Goal: Task Accomplishment & Management: Manage account settings

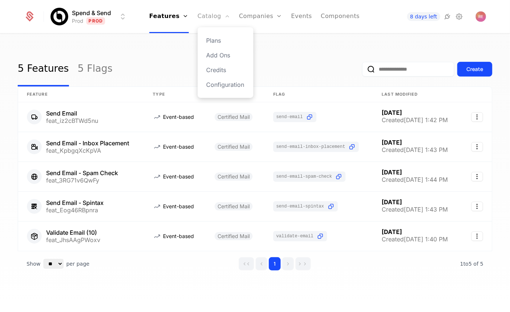
click at [204, 21] on link "Catalog" at bounding box center [213, 16] width 33 height 33
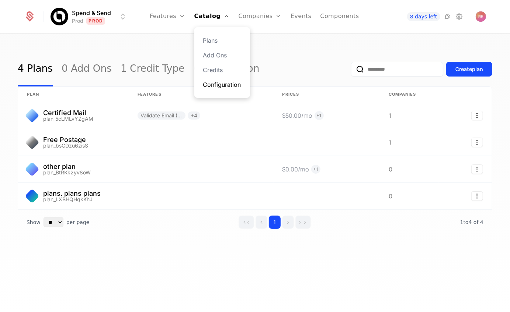
click at [225, 85] on link "Configuration" at bounding box center [222, 84] width 38 height 9
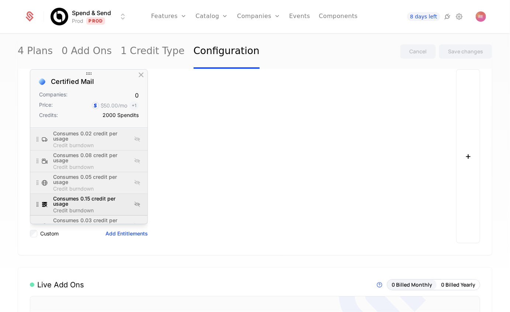
scroll to position [55, 0]
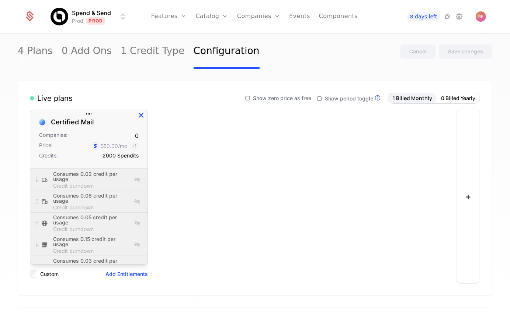
click at [141, 116] on icon "button" at bounding box center [141, 116] width 10 height 10
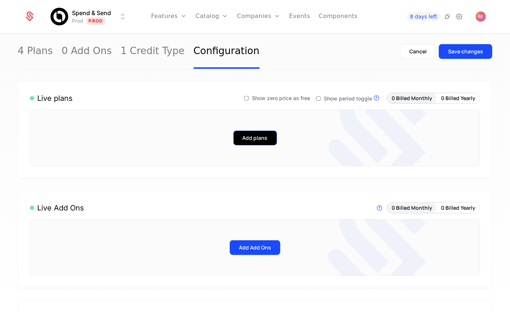
scroll to position [0, 0]
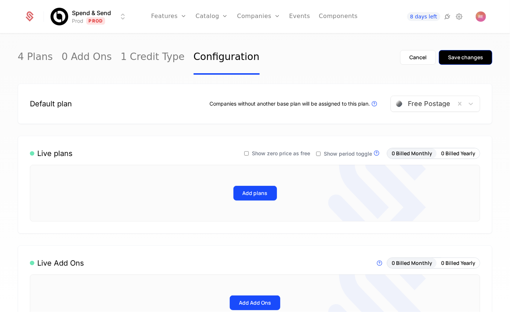
click at [465, 64] on button "Save changes" at bounding box center [464, 57] width 53 height 15
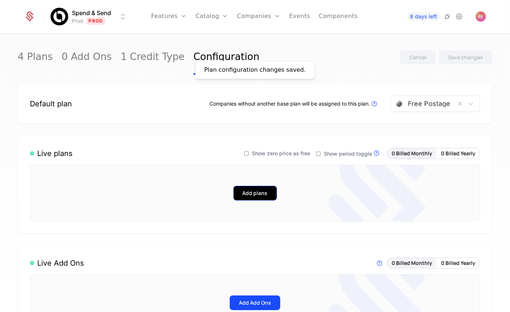
click at [274, 200] on button "Add plans" at bounding box center [254, 193] width 43 height 15
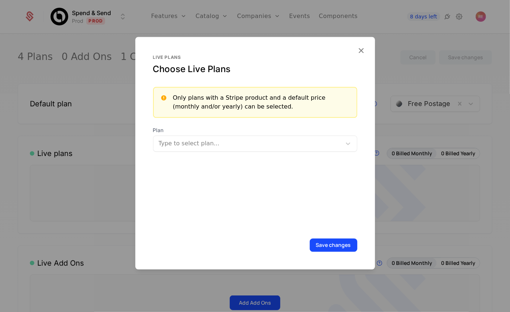
click at [214, 133] on span "Plan" at bounding box center [255, 130] width 204 height 7
click at [206, 141] on div at bounding box center [248, 144] width 178 height 10
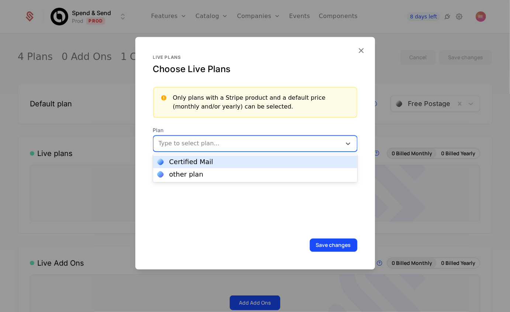
click at [186, 163] on div "Certified Mail" at bounding box center [191, 162] width 44 height 7
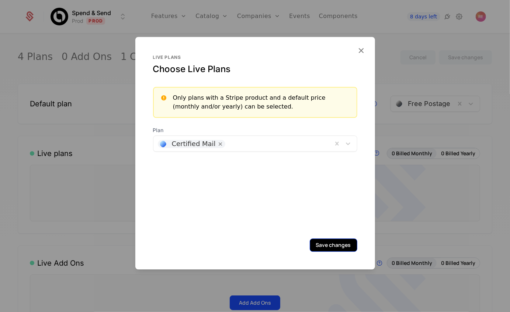
click at [338, 245] on button "Save changes" at bounding box center [333, 245] width 48 height 13
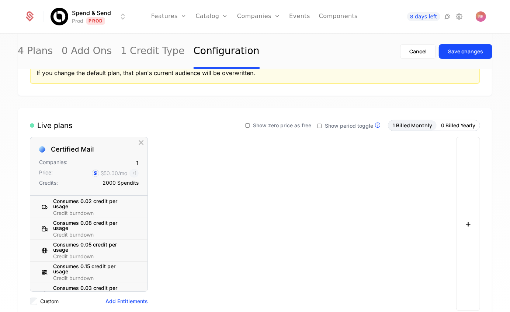
scroll to position [76, 0]
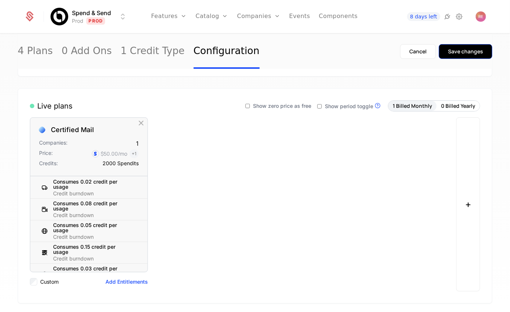
click at [463, 53] on div "Save changes" at bounding box center [465, 51] width 35 height 7
